Goal: Navigation & Orientation: Find specific page/section

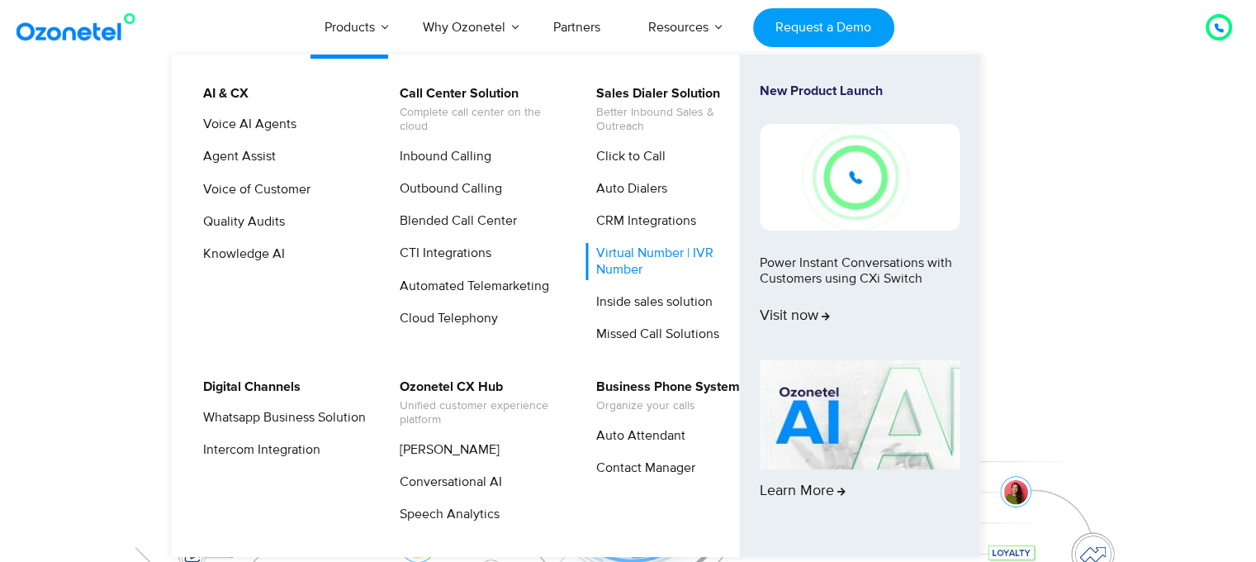
click at [641, 248] on link "Virtual Number | IVR Number" at bounding box center [673, 261] width 176 height 36
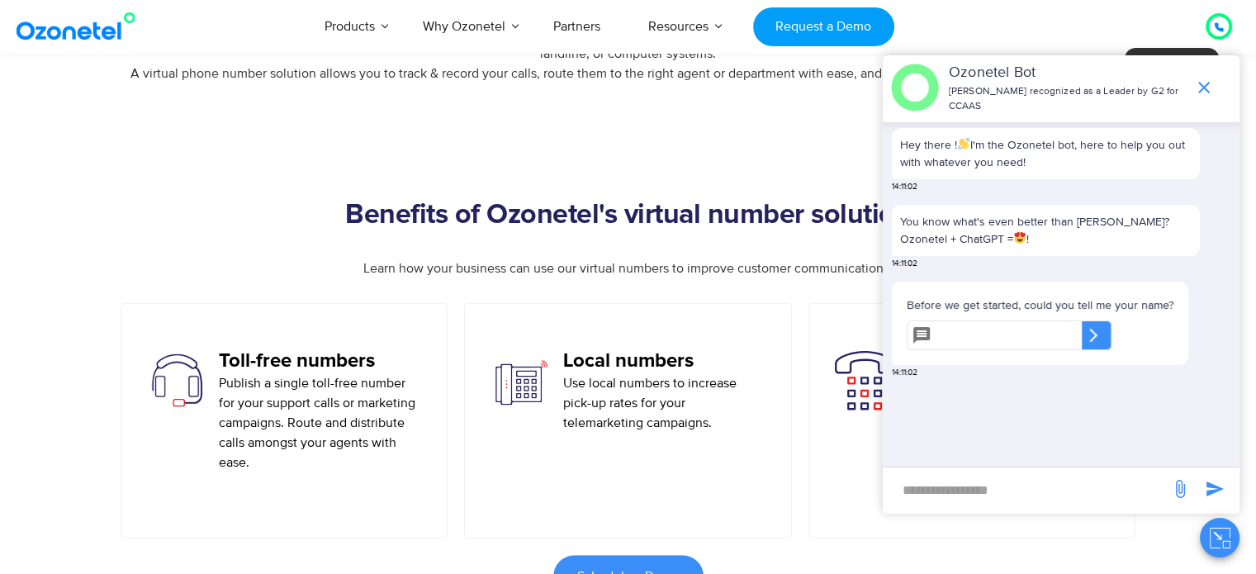
scroll to position [963, 0]
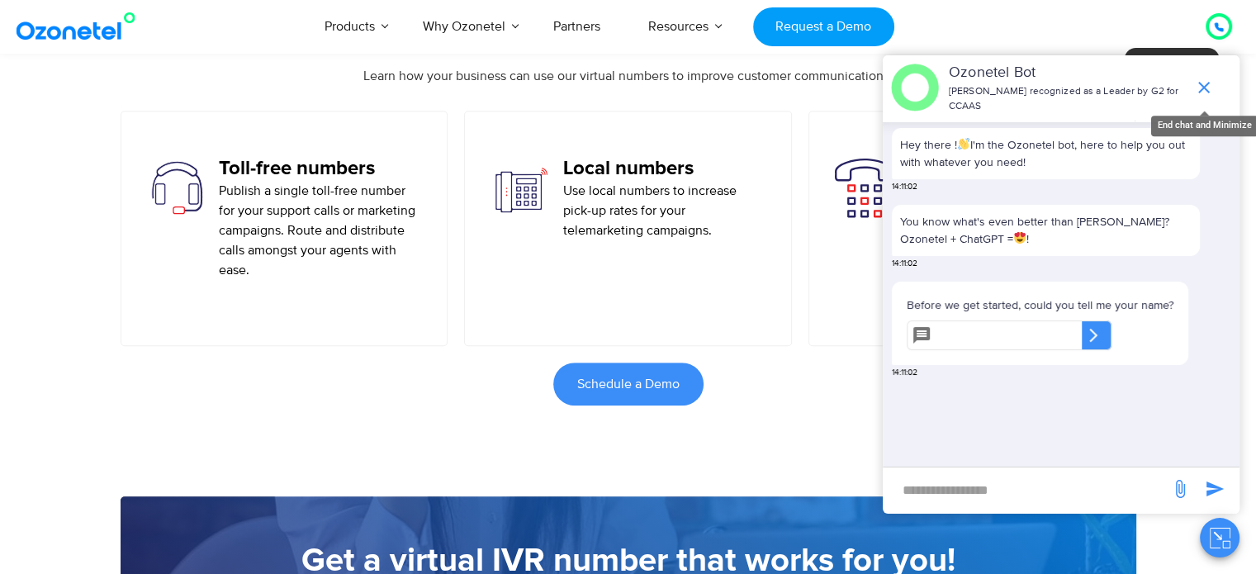
click at [1202, 85] on icon "end chat or minimize" at bounding box center [1204, 88] width 20 height 20
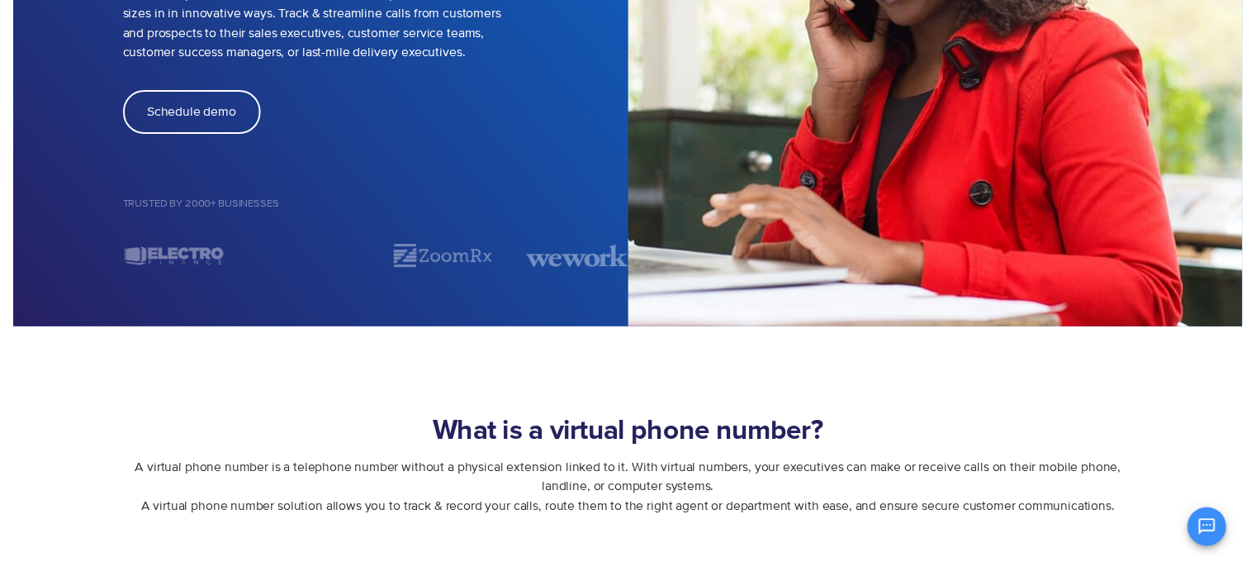
scroll to position [0, 0]
